Goal: Find contact information: Find contact information

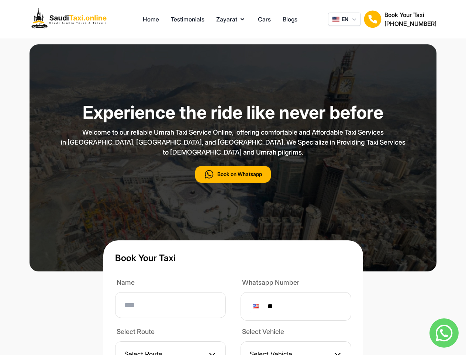
type input "**"
click at [233, 157] on p "Welcome to our reliable Umrah Taxi Service Online, offering comfortable and Aff…" at bounding box center [233, 142] width 369 height 30
click at [231, 19] on button "Zayarat" at bounding box center [231, 19] width 30 height 9
click at [345, 19] on span "EN" at bounding box center [345, 19] width 7 height 7
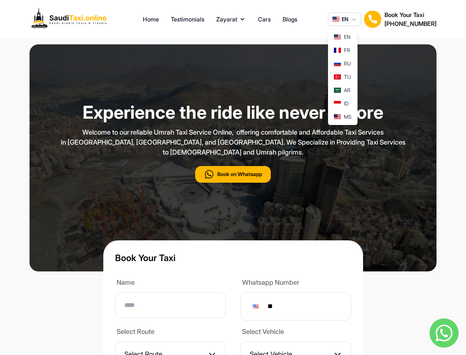
click at [373, 19] on img at bounding box center [373, 19] width 18 height 18
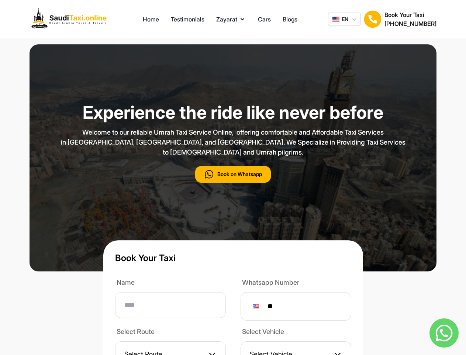
click at [411, 19] on h2 "[PHONE_NUMBER]" at bounding box center [411, 23] width 52 height 9
click at [233, 182] on button "Book on Whatsapp" at bounding box center [233, 174] width 76 height 17
click at [444, 332] on img at bounding box center [444, 332] width 29 height 29
click at [259, 308] on div at bounding box center [256, 306] width 6 height 4
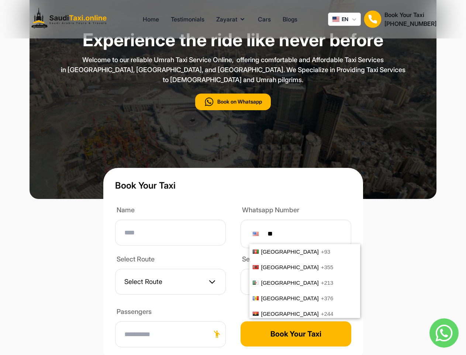
scroll to position [3070, 0]
